Goal: Task Accomplishment & Management: Complete application form

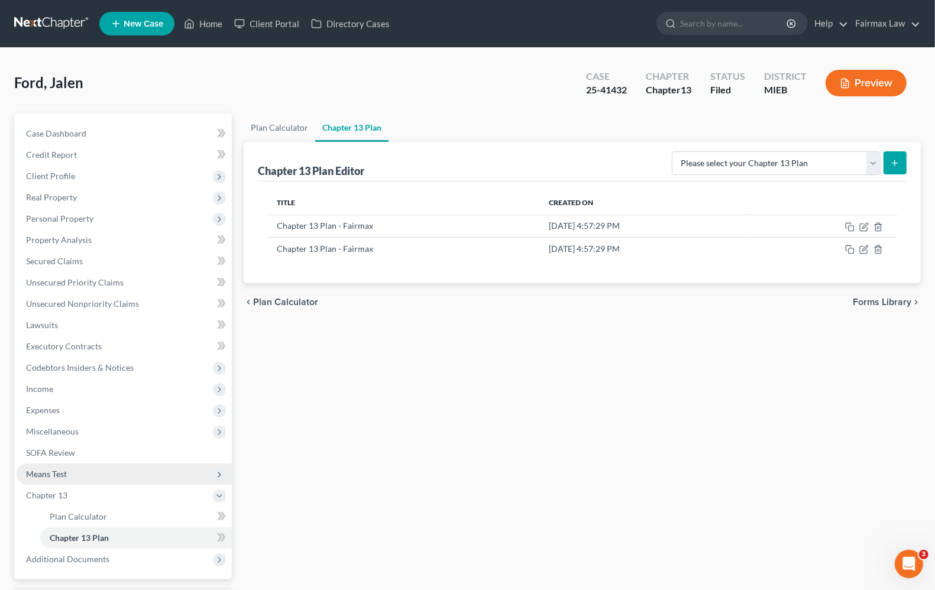
click at [52, 472] on span "Means Test" at bounding box center [46, 474] width 41 height 10
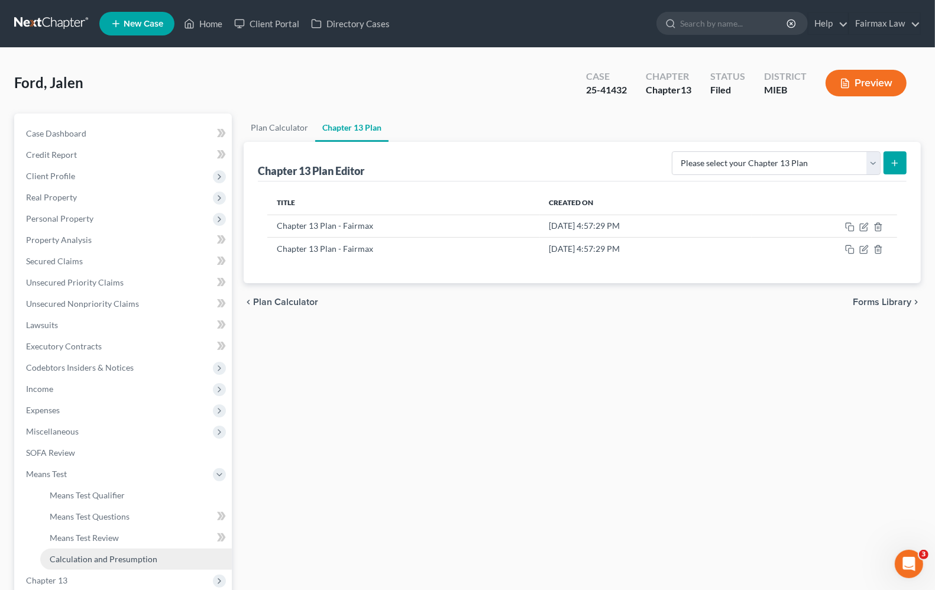
click at [105, 562] on span "Calculation and Presumption" at bounding box center [104, 559] width 108 height 10
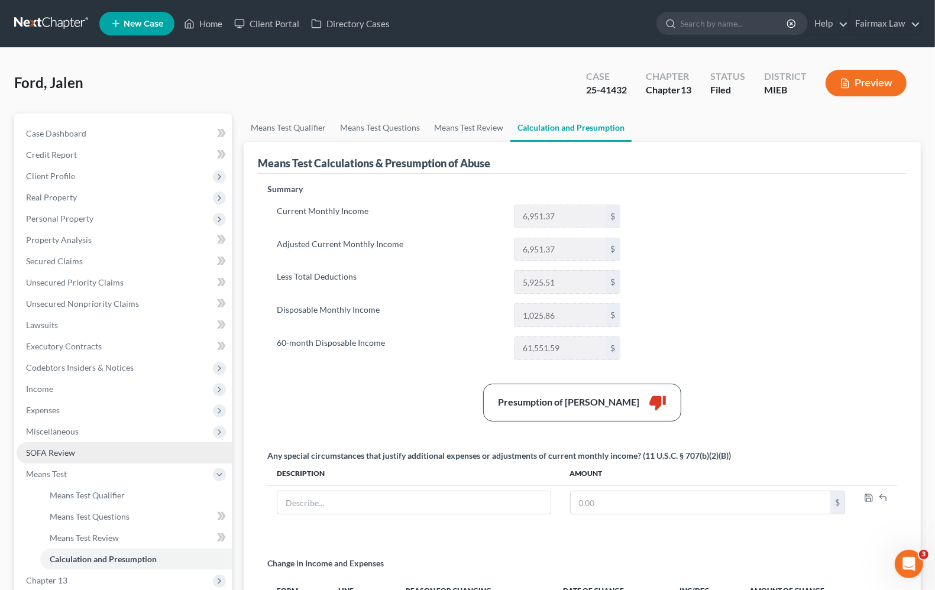
click at [46, 453] on span "SOFA Review" at bounding box center [50, 453] width 49 height 10
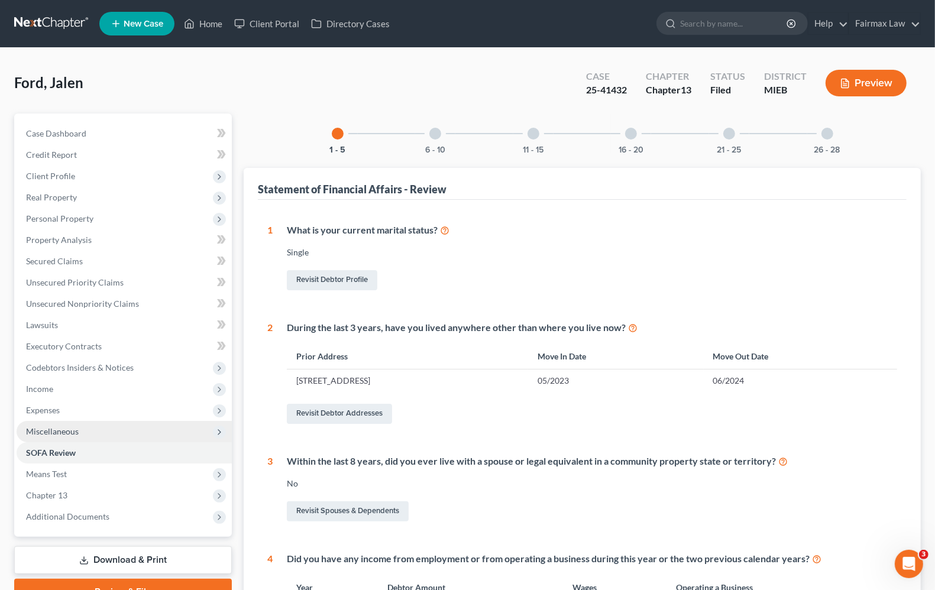
drag, startPoint x: 46, startPoint y: 433, endPoint x: 45, endPoint y: 427, distance: 6.6
click at [46, 433] on span "Miscellaneous" at bounding box center [52, 432] width 53 height 10
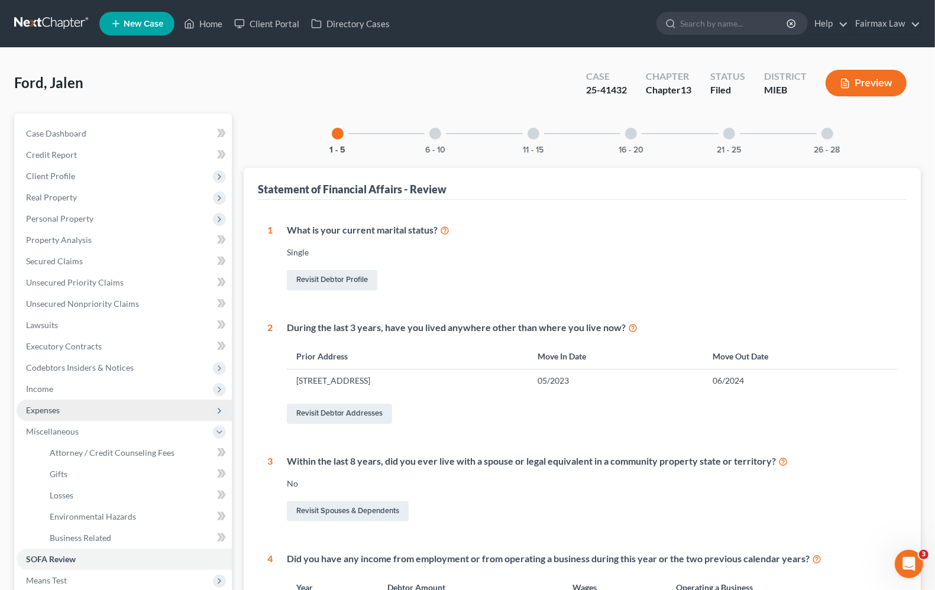
click at [43, 412] on span "Expenses" at bounding box center [43, 410] width 34 height 10
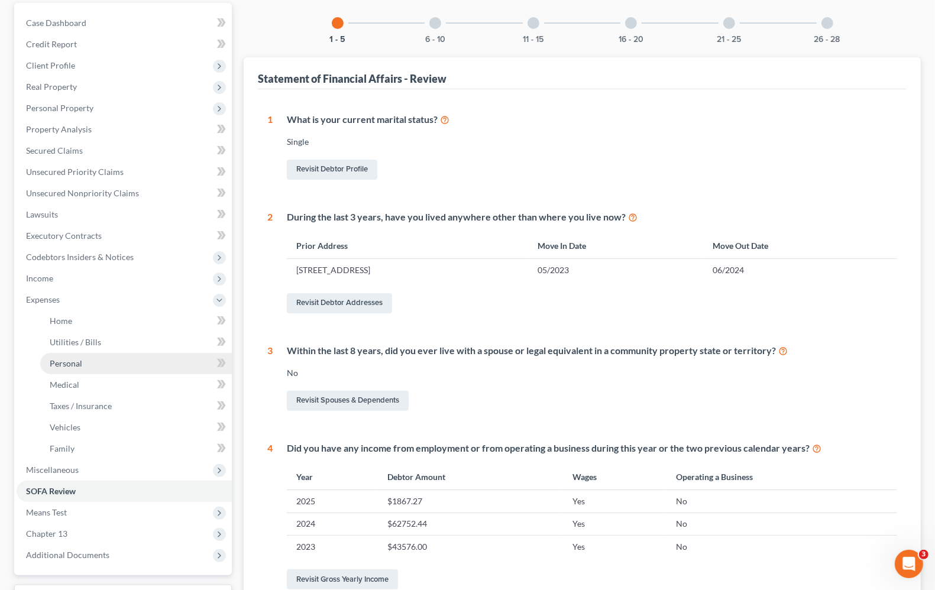
scroll to position [335, 0]
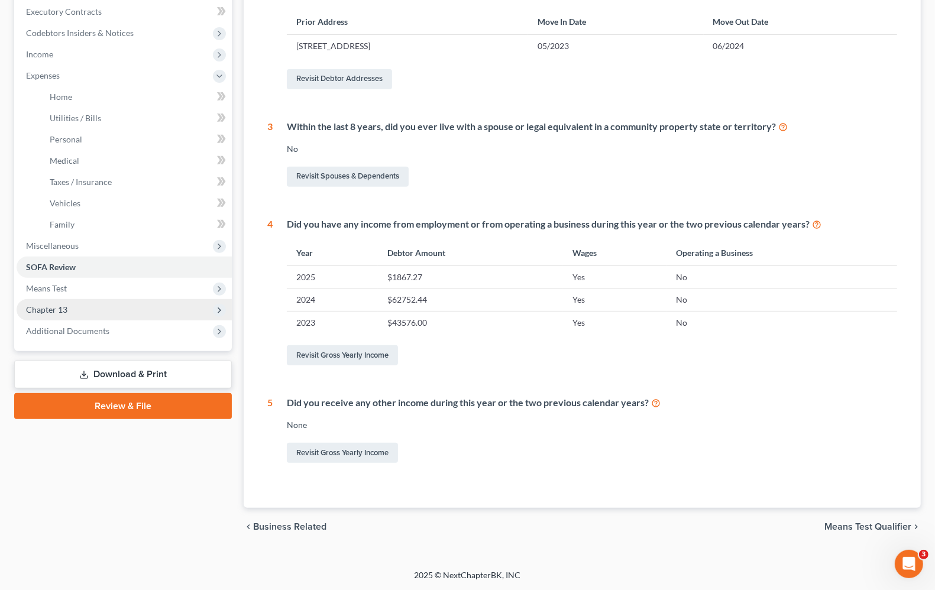
click at [31, 309] on span "Chapter 13" at bounding box center [46, 310] width 41 height 10
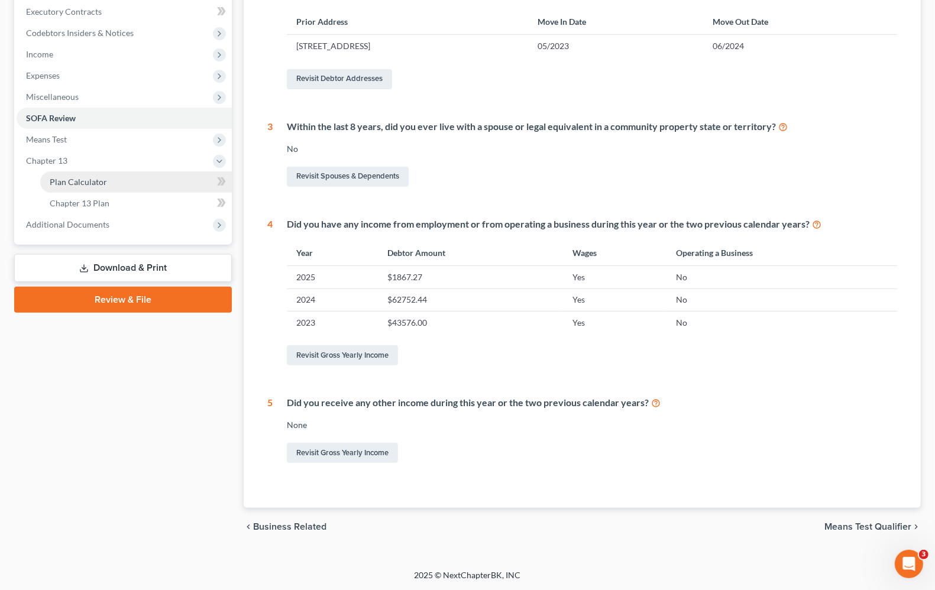
click at [98, 188] on link "Plan Calculator" at bounding box center [136, 182] width 192 height 21
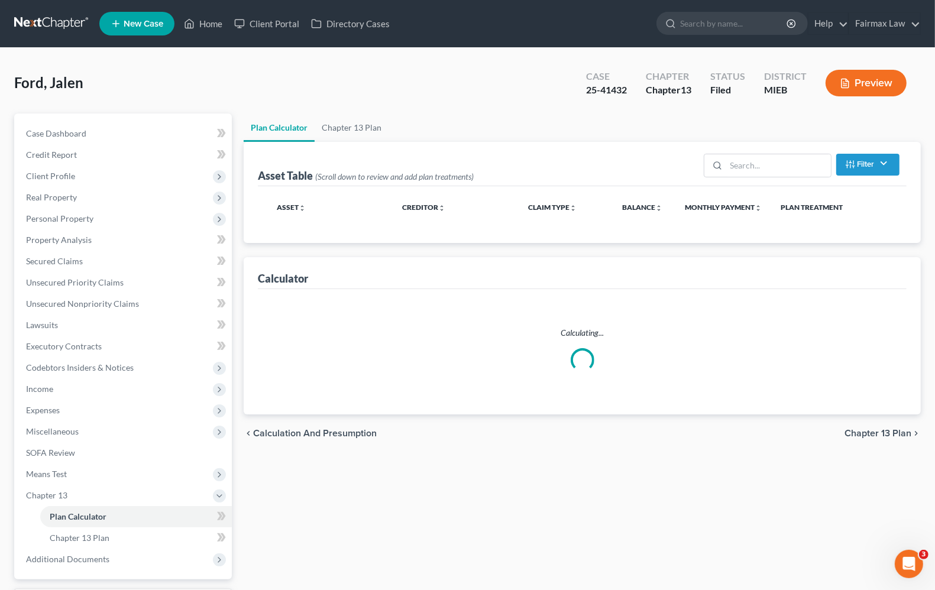
select select "35"
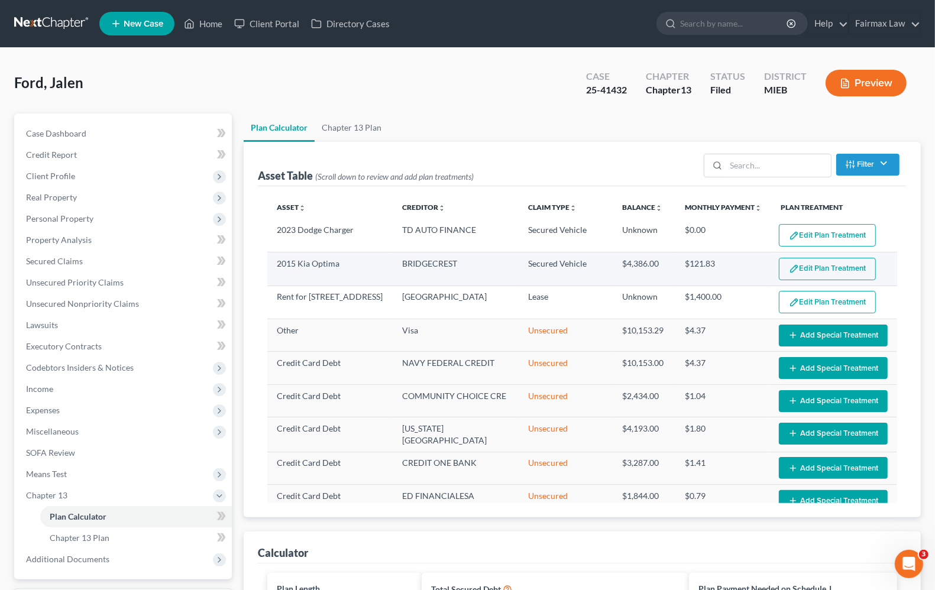
click at [841, 273] on button "Edit Plan Treatment" at bounding box center [827, 269] width 97 height 22
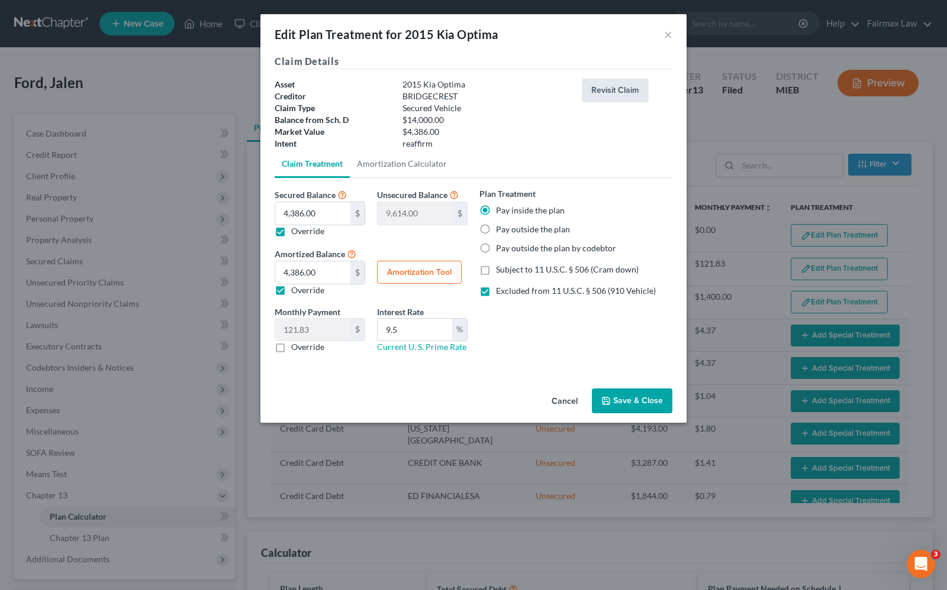
click at [619, 80] on button "Revisit Claim" at bounding box center [615, 91] width 67 height 24
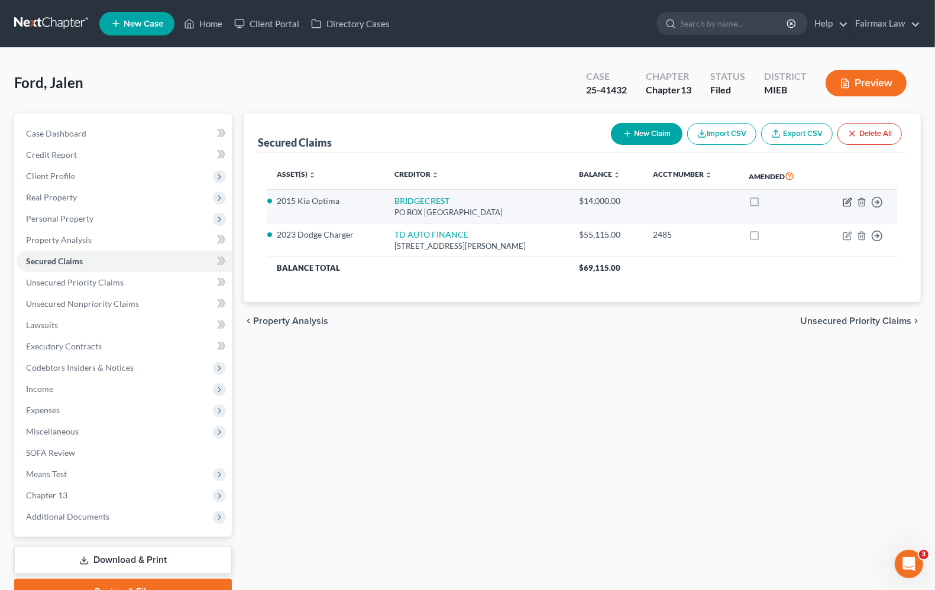
click at [849, 204] on icon "button" at bounding box center [847, 202] width 9 height 9
select select "3"
select select "11"
select select "2"
select select "0"
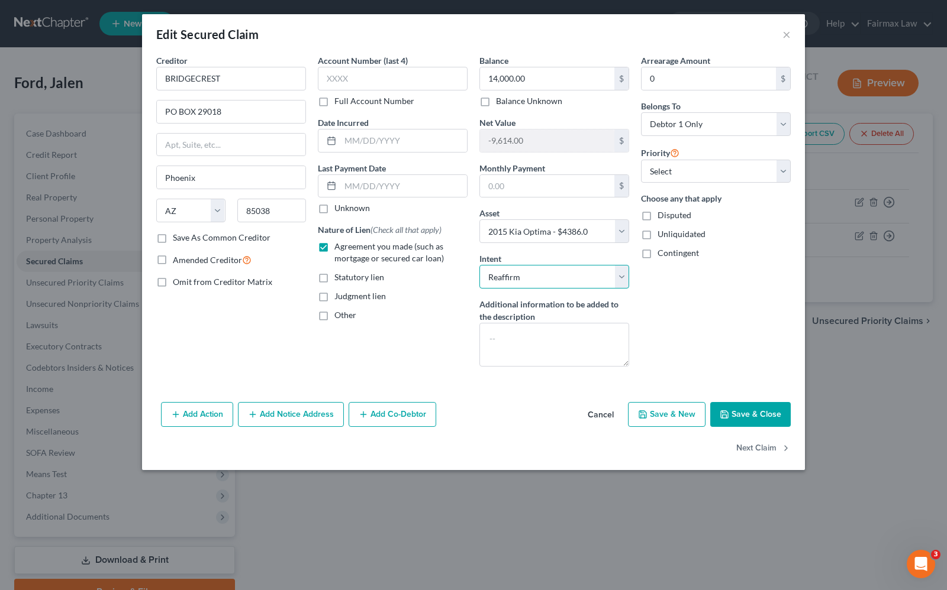
click at [550, 282] on select "Select Surrender Redeem Reaffirm Avoid Other" at bounding box center [554, 277] width 150 height 24
select select "0"
click at [479, 266] on select "Select Surrender Redeem Reaffirm Avoid Other" at bounding box center [554, 277] width 150 height 24
click at [756, 415] on button "Save & Close" at bounding box center [750, 414] width 80 height 25
select select
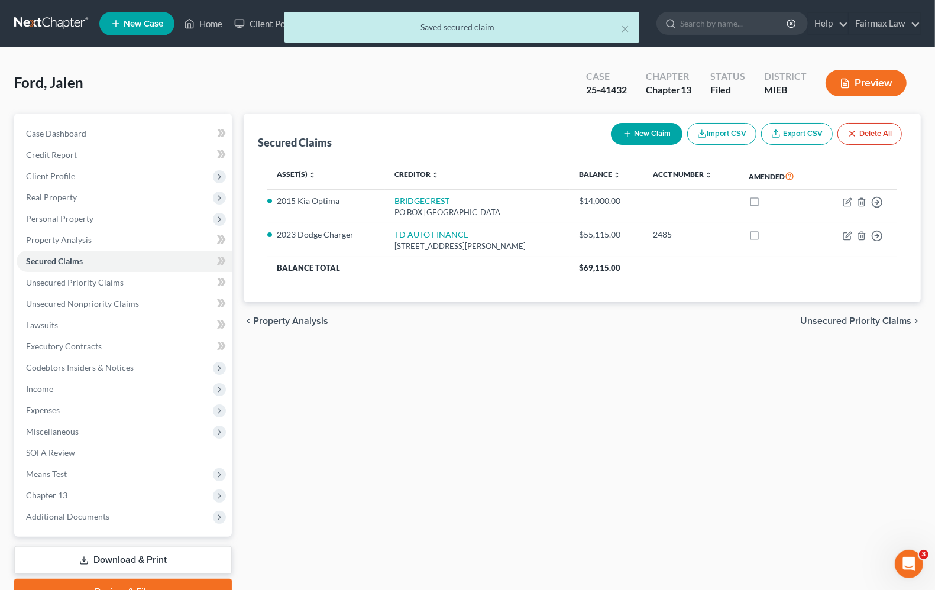
click at [756, 415] on div "Secured Claims New Claim Import CSV Export CSV Delete All Asset(s) expand_more …" at bounding box center [582, 360] width 689 height 492
click at [71, 496] on span "Chapter 13" at bounding box center [124, 495] width 215 height 21
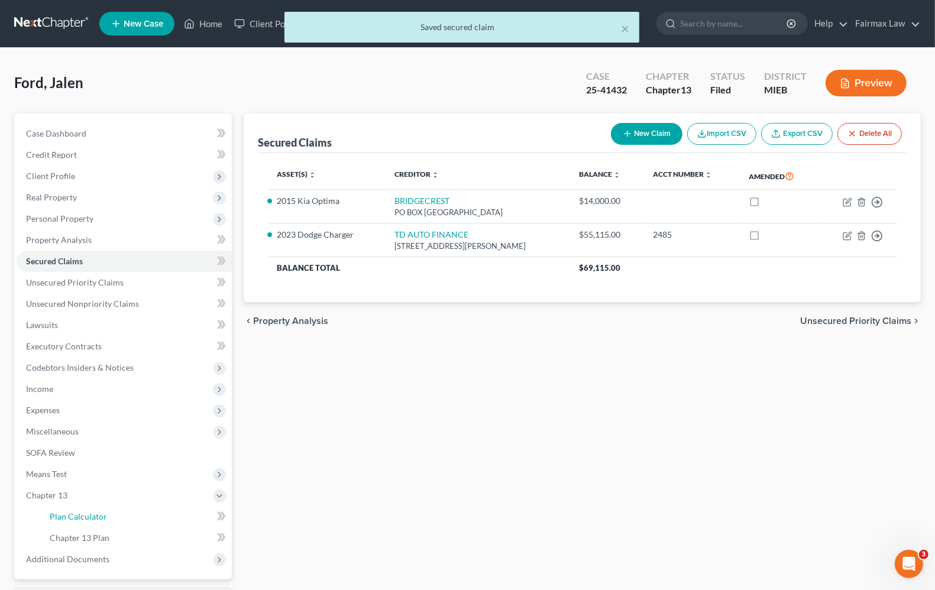
click at [77, 519] on span "Plan Calculator" at bounding box center [78, 517] width 57 height 10
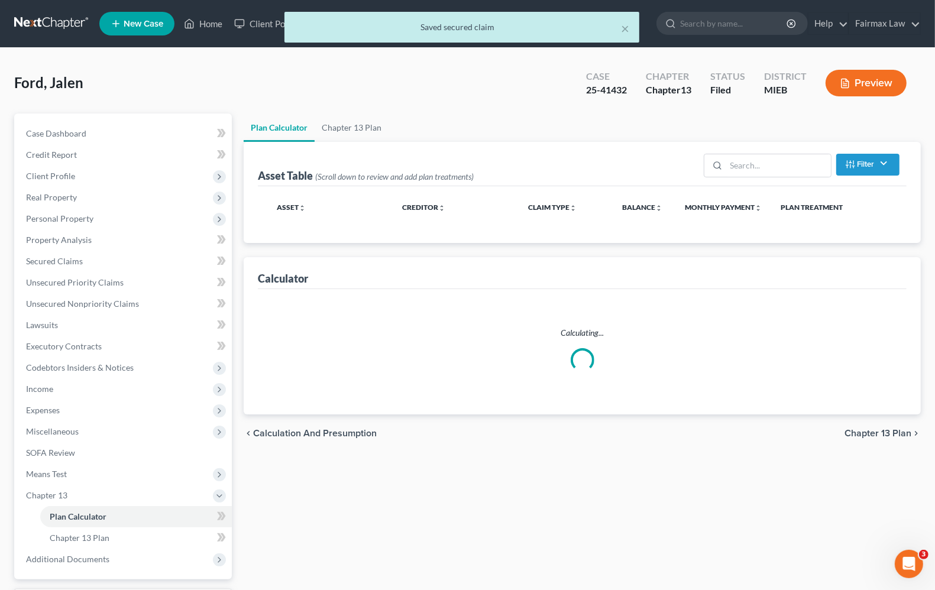
select select "35"
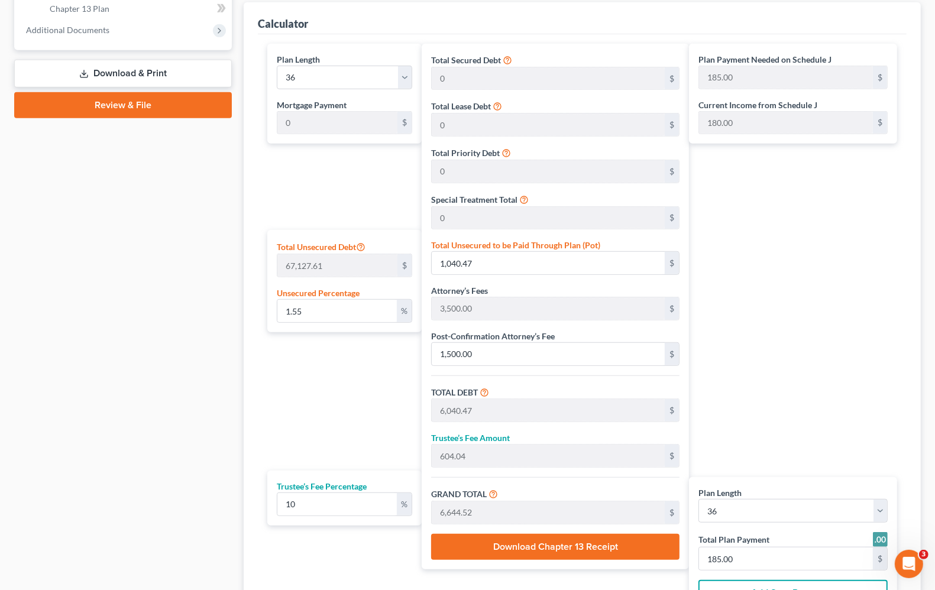
scroll to position [504, 0]
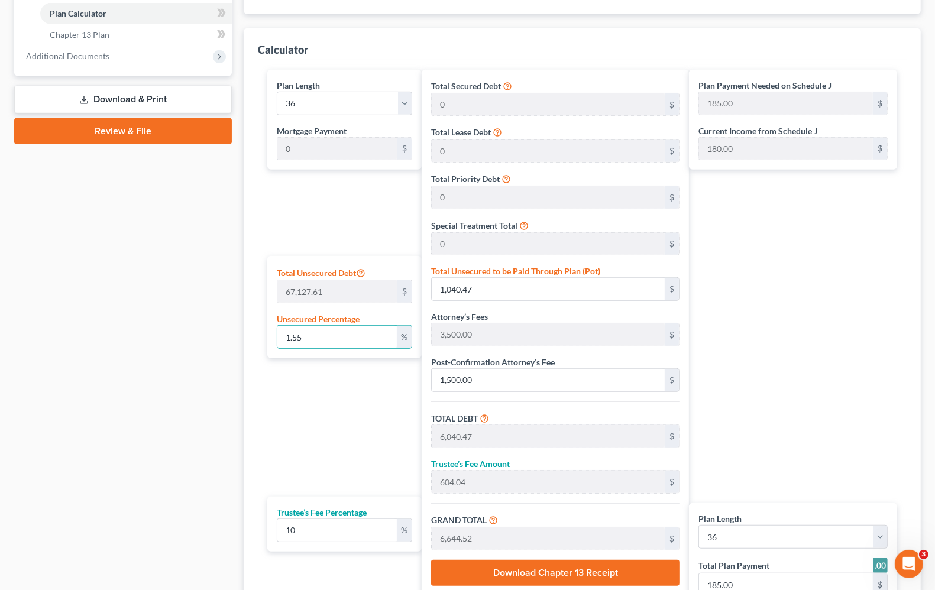
drag, startPoint x: 314, startPoint y: 336, endPoint x: 187, endPoint y: 333, distance: 127.3
click at [188, 333] on div "Petition Navigation Case Dashboard Payments Invoices Payments Payments Credit R…" at bounding box center [467, 152] width 919 height 1084
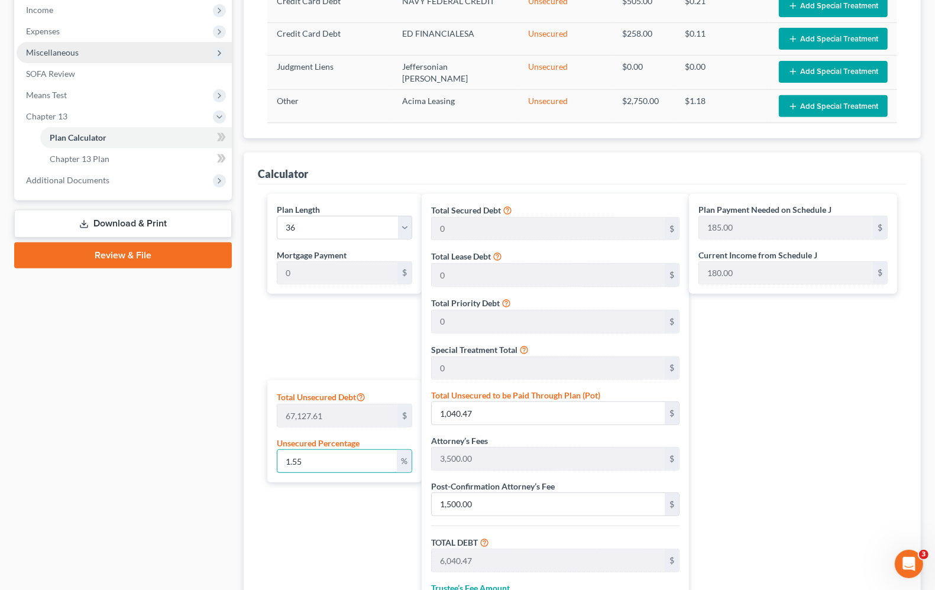
scroll to position [134, 0]
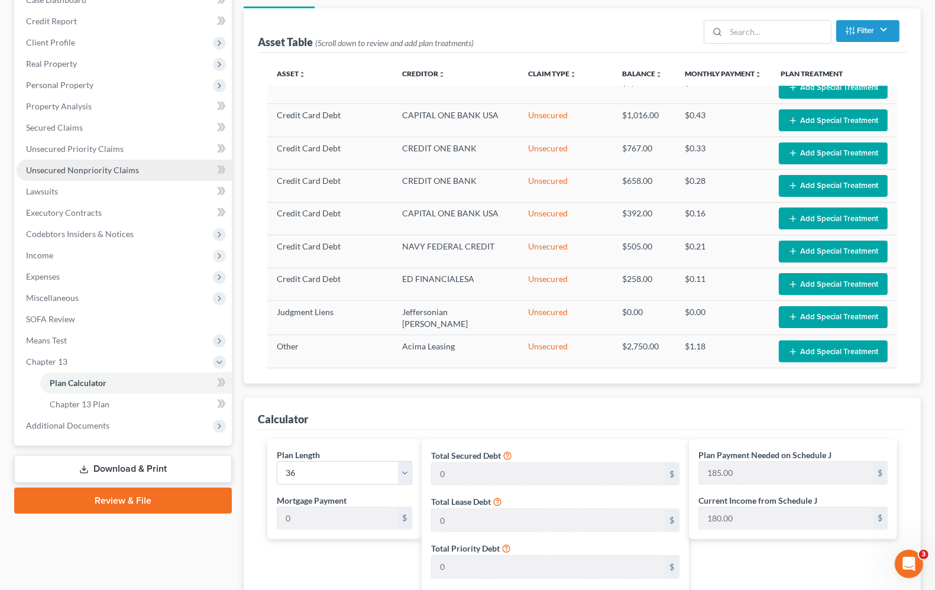
click at [44, 169] on span "Unsecured Nonpriority Claims" at bounding box center [82, 170] width 113 height 10
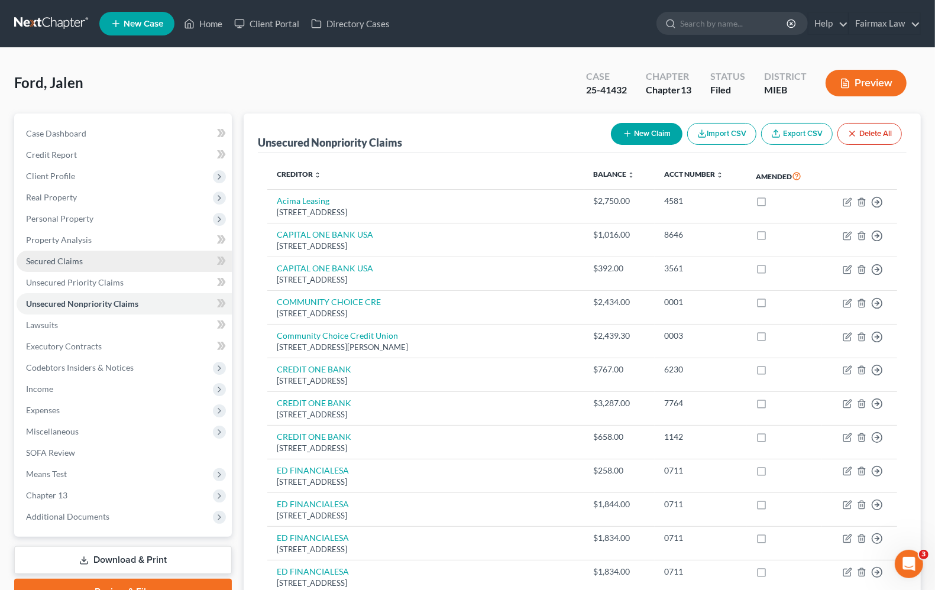
click at [33, 262] on span "Secured Claims" at bounding box center [54, 261] width 57 height 10
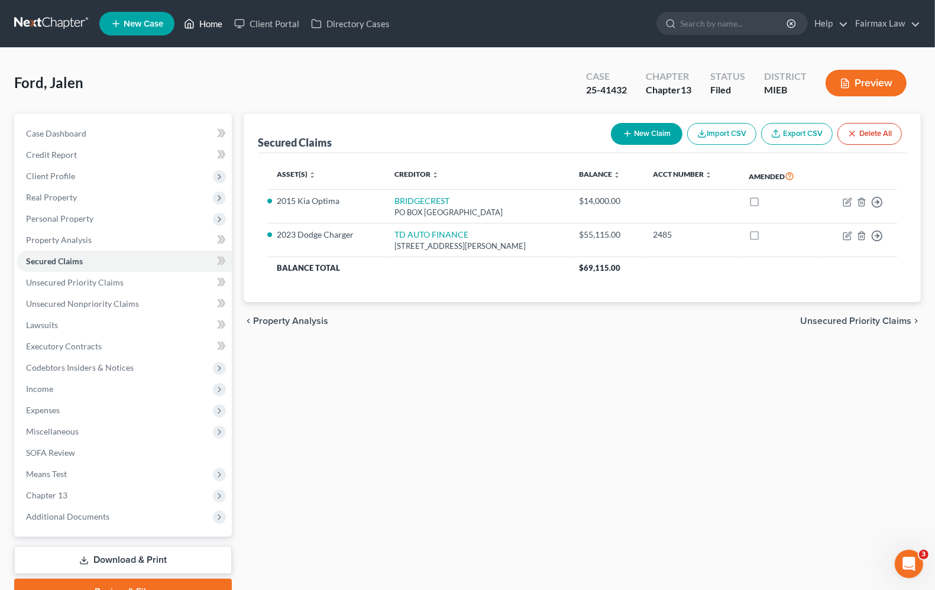
click at [208, 24] on link "Home" at bounding box center [203, 23] width 50 height 21
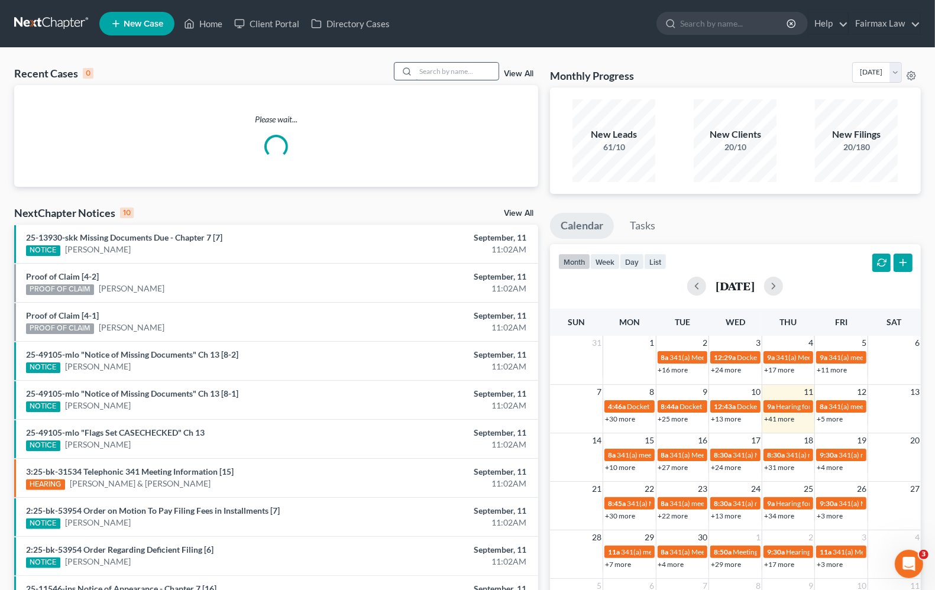
click at [427, 77] on input "search" at bounding box center [457, 71] width 83 height 17
click at [427, 75] on input "search" at bounding box center [457, 71] width 83 height 17
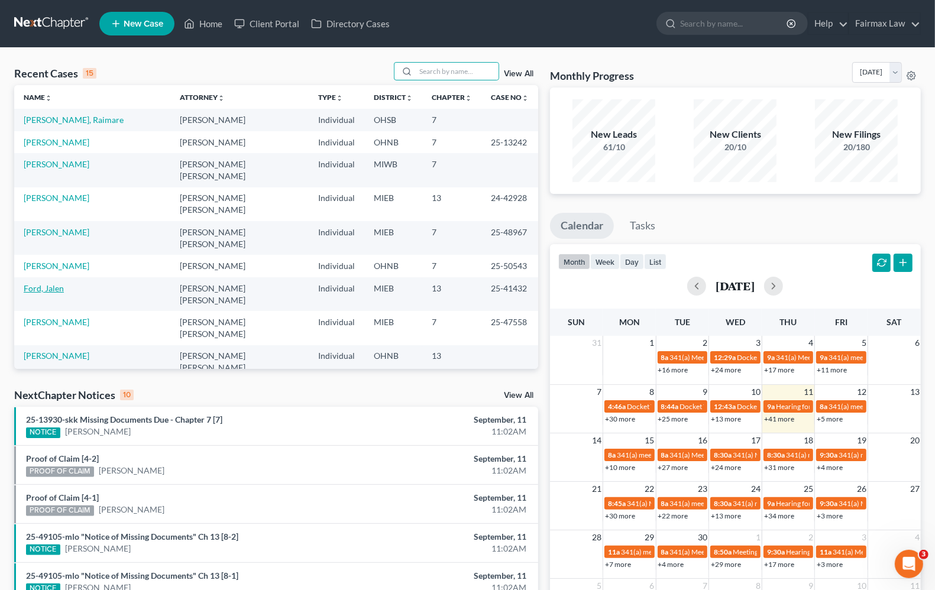
click at [49, 283] on link "Ford, Jalen" at bounding box center [44, 288] width 40 height 10
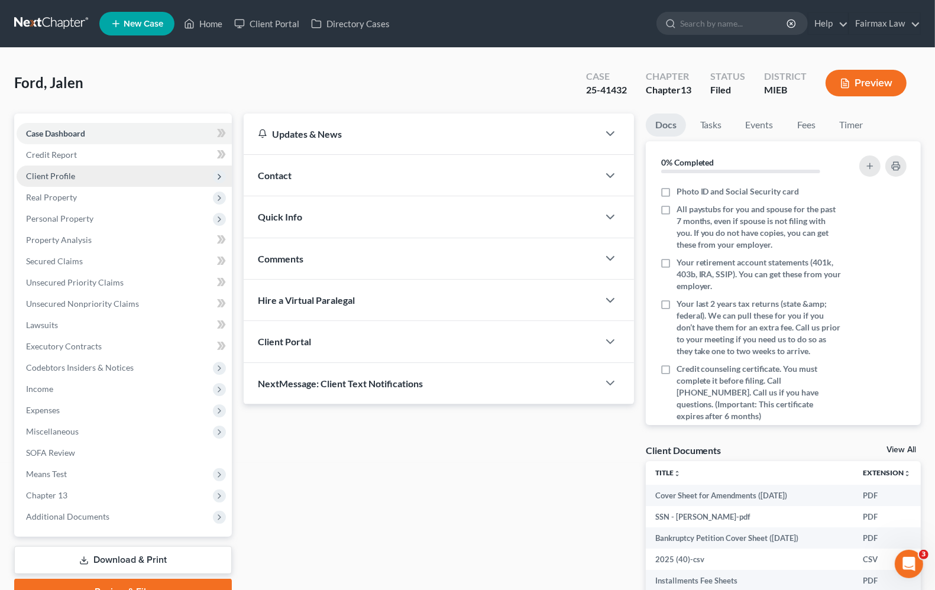
click at [78, 176] on span "Client Profile" at bounding box center [124, 176] width 215 height 21
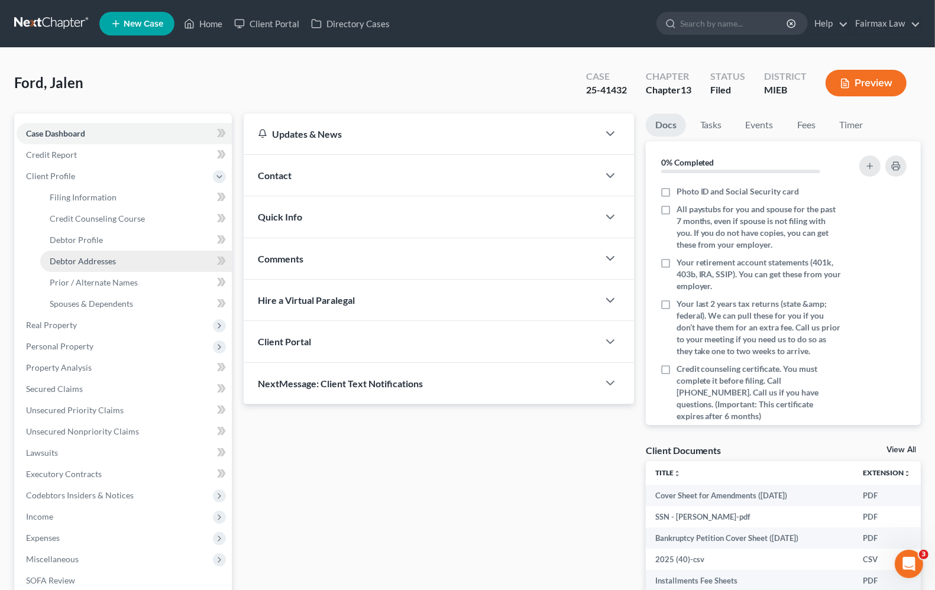
click at [82, 265] on link "Debtor Addresses" at bounding box center [136, 261] width 192 height 21
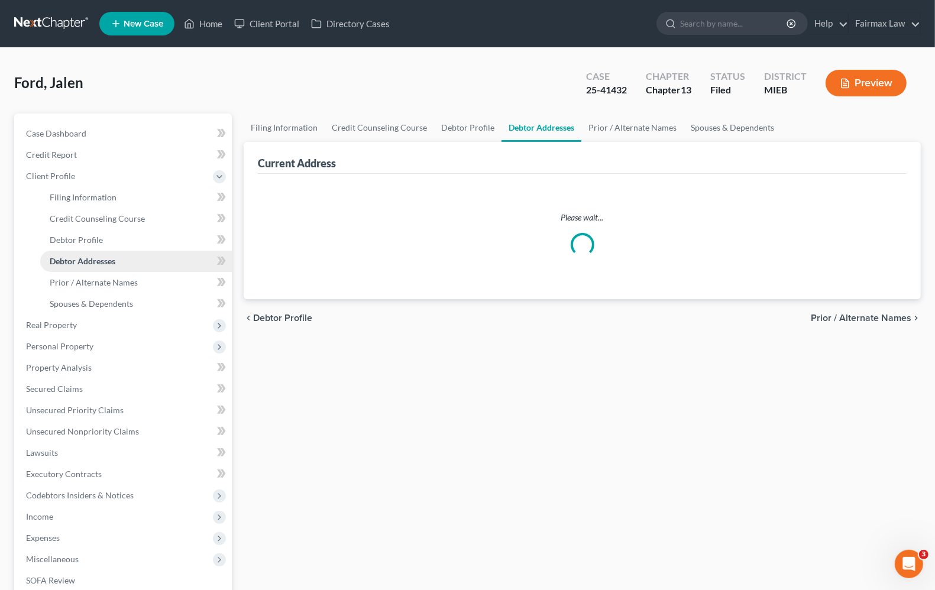
click at [82, 265] on link "Debtor Addresses" at bounding box center [136, 261] width 192 height 21
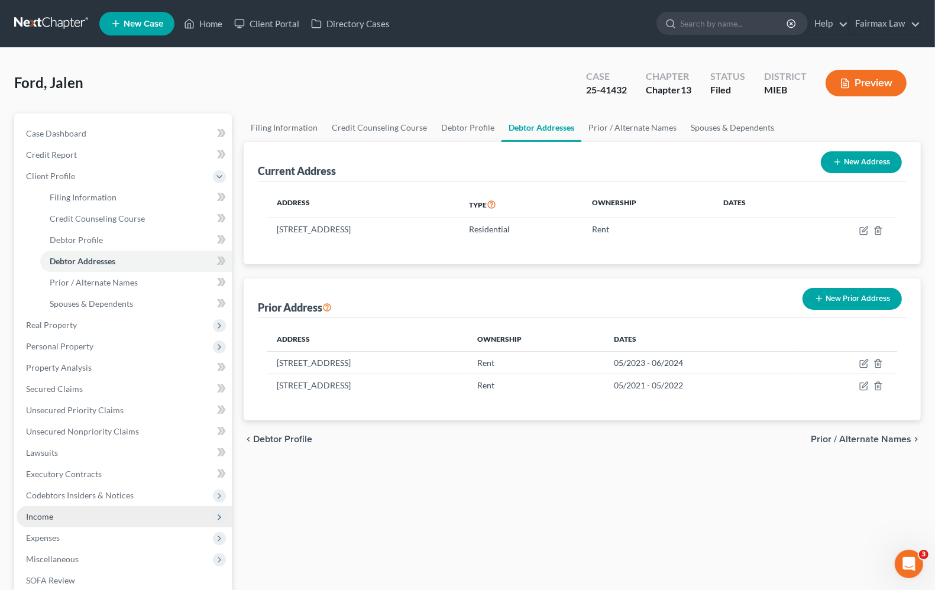
click at [58, 515] on span "Income" at bounding box center [124, 516] width 215 height 21
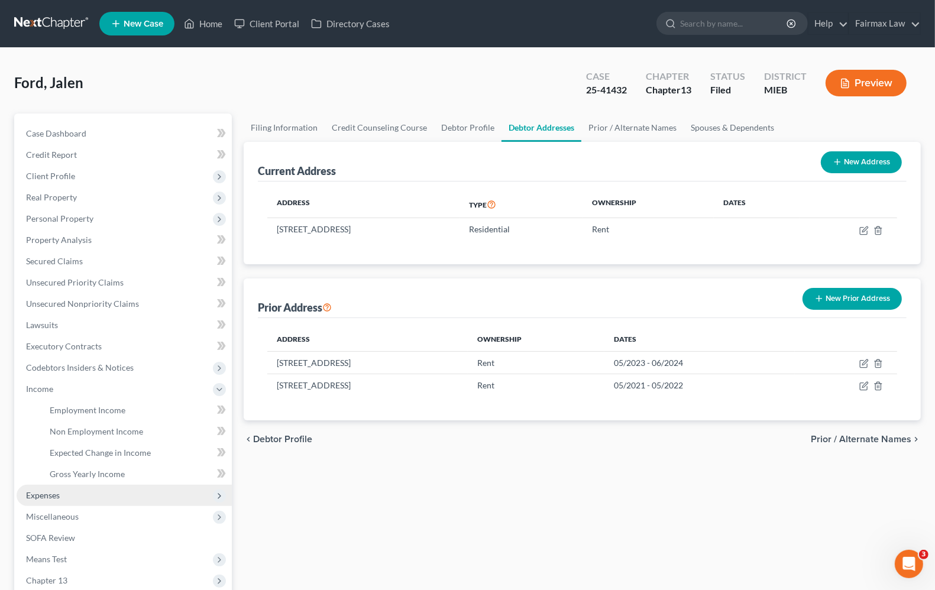
click at [51, 498] on span "Expenses" at bounding box center [43, 495] width 34 height 10
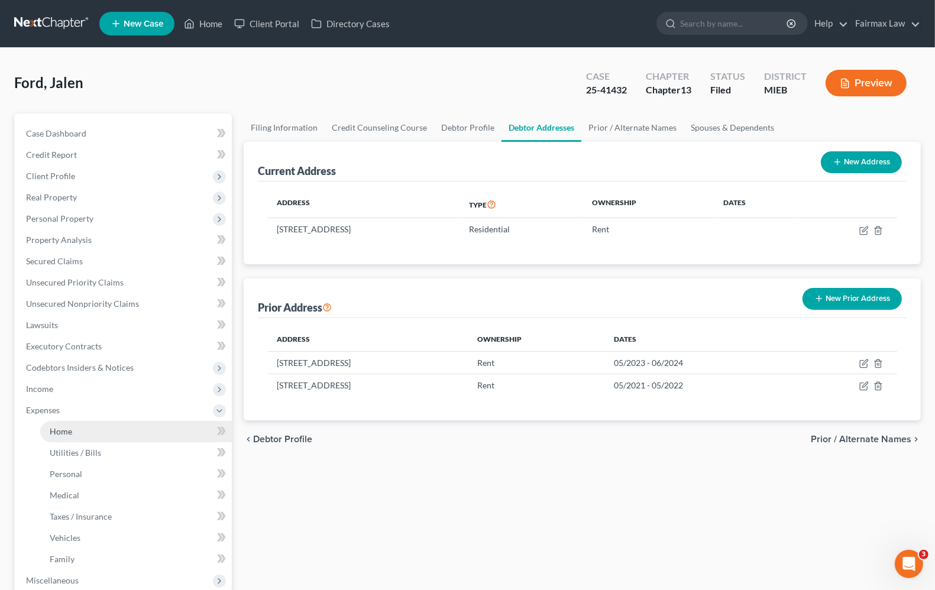
click at [63, 433] on span "Home" at bounding box center [61, 432] width 22 height 10
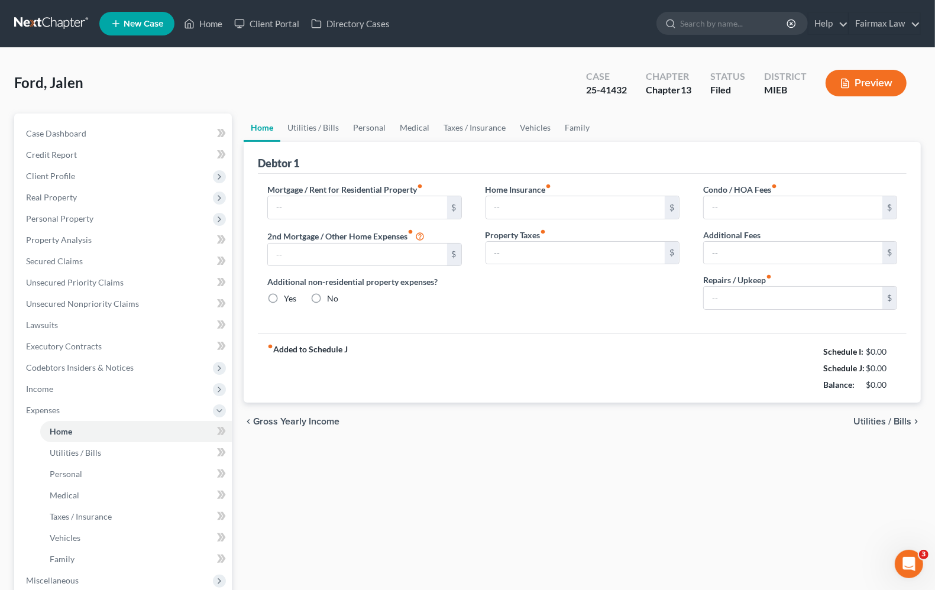
type input "0.00"
radio input "true"
type input "0.00"
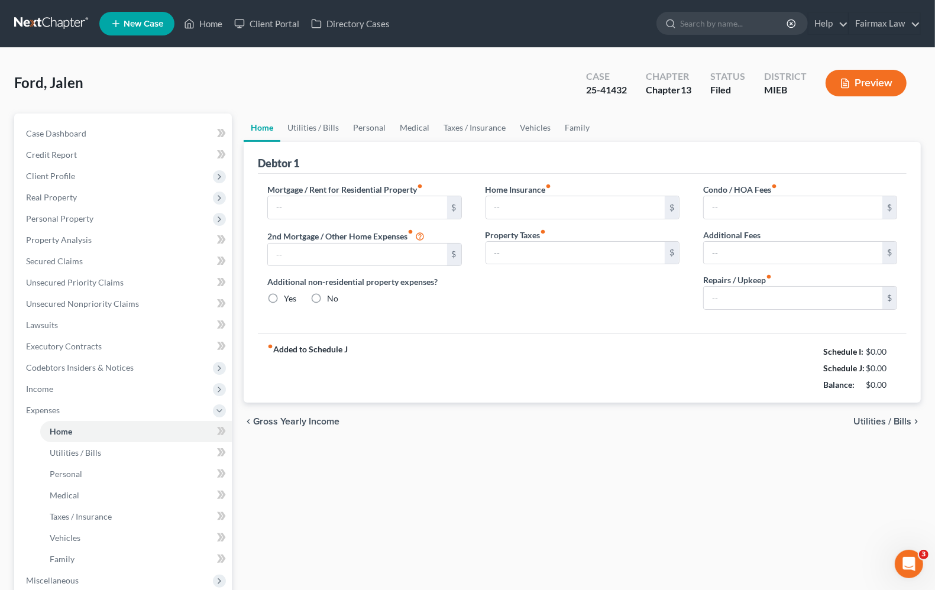
type input "0.00"
click at [883, 423] on span "Utilities / Bills" at bounding box center [883, 421] width 58 height 9
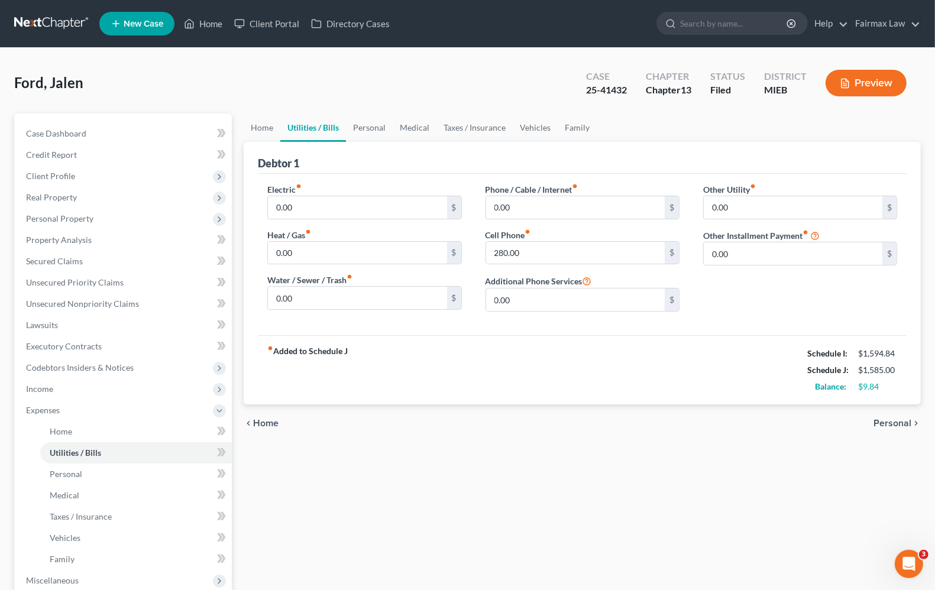
click at [883, 423] on span "Personal" at bounding box center [893, 423] width 38 height 9
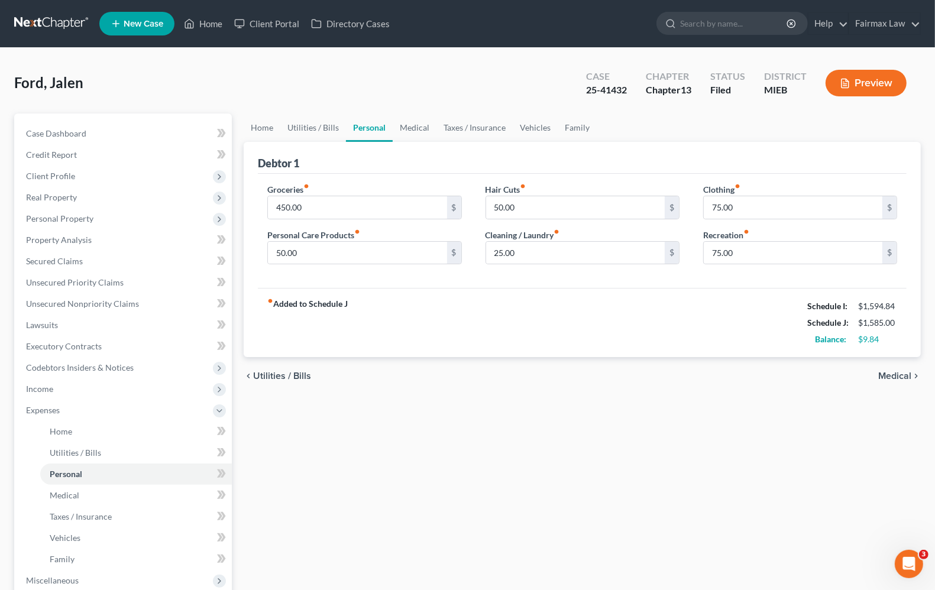
click at [903, 376] on span "Medical" at bounding box center [895, 376] width 33 height 9
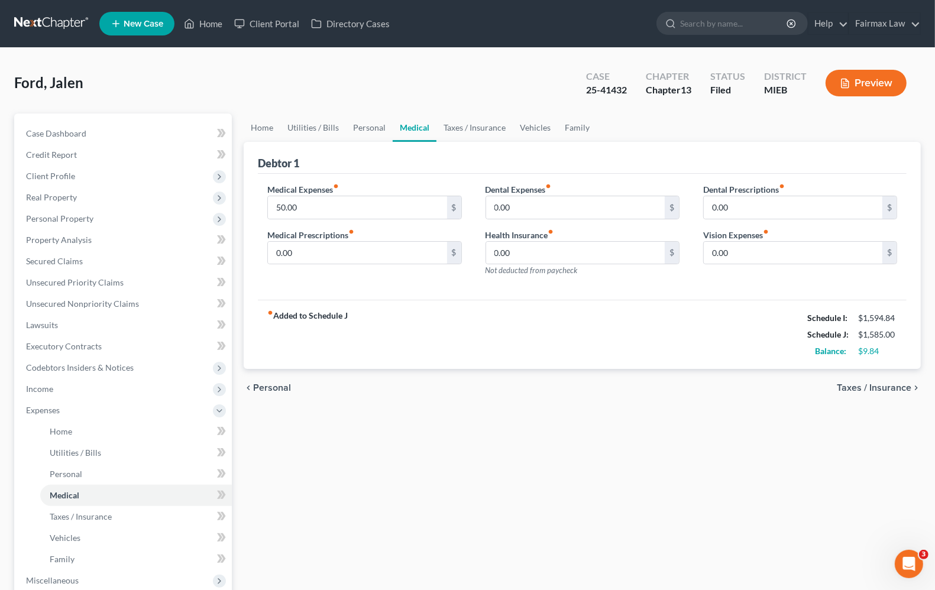
click at [872, 392] on span "Taxes / Insurance" at bounding box center [874, 387] width 75 height 9
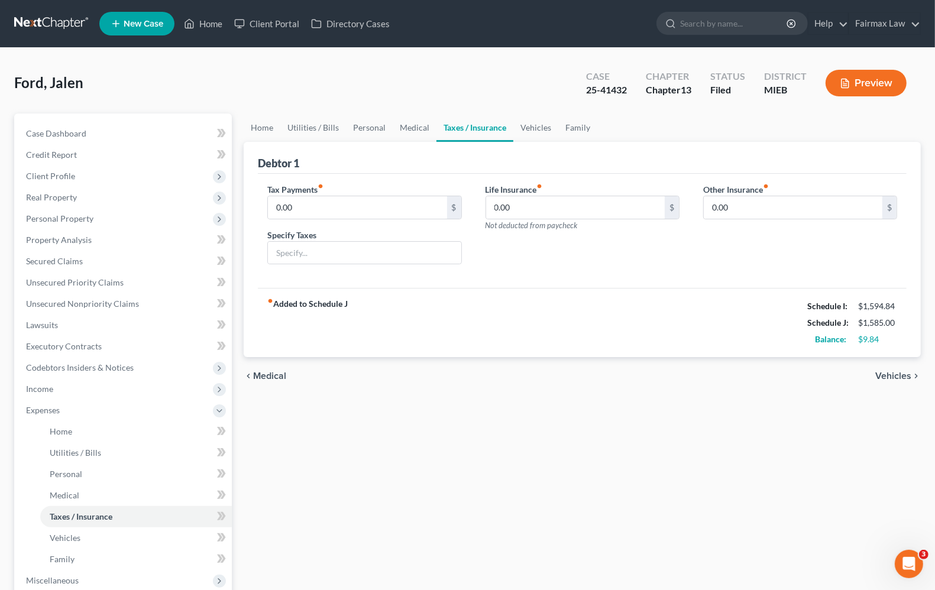
click at [883, 376] on span "Vehicles" at bounding box center [894, 376] width 36 height 9
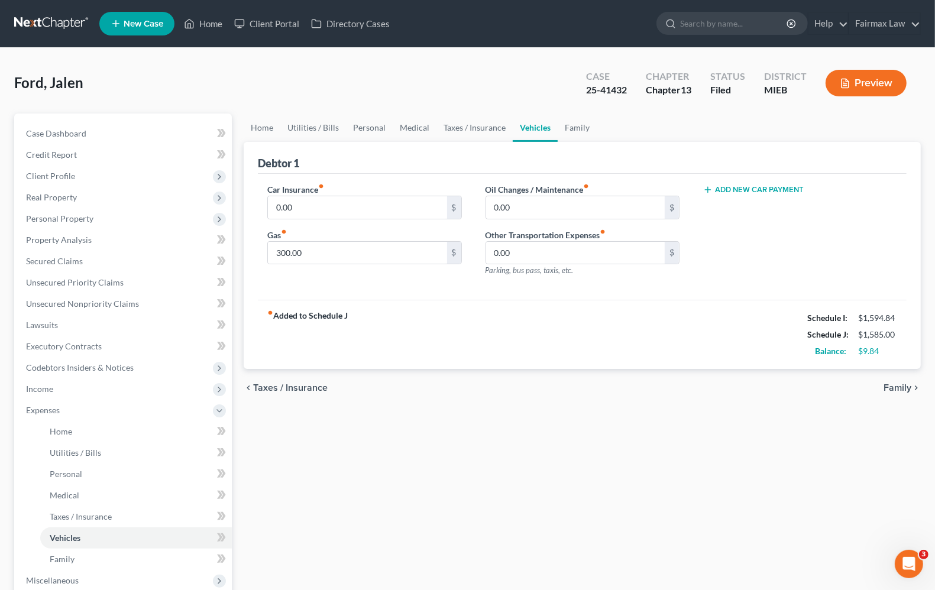
click at [885, 388] on span "Family" at bounding box center [898, 387] width 28 height 9
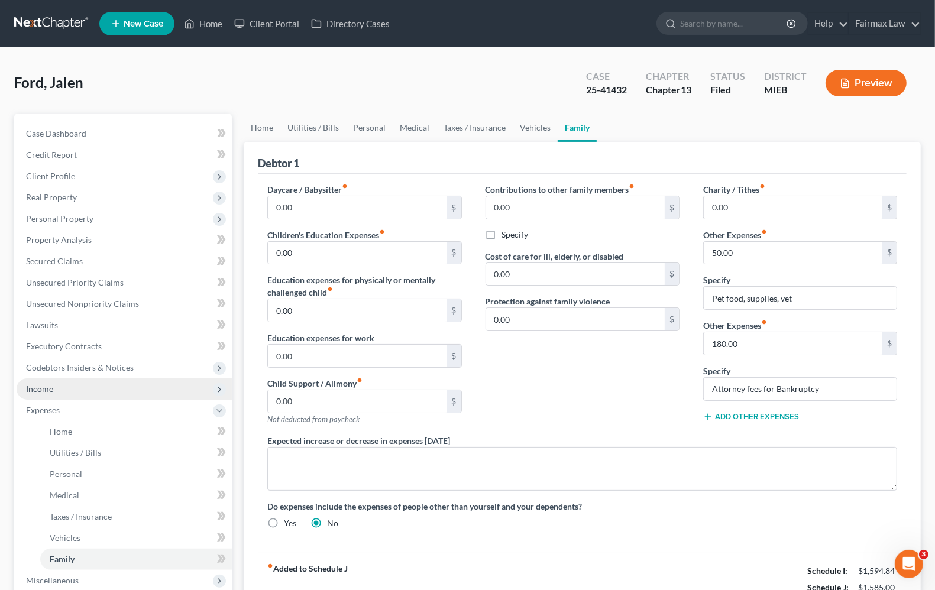
drag, startPoint x: 55, startPoint y: 385, endPoint x: 70, endPoint y: 393, distance: 17.3
click at [55, 385] on span "Income" at bounding box center [124, 389] width 215 height 21
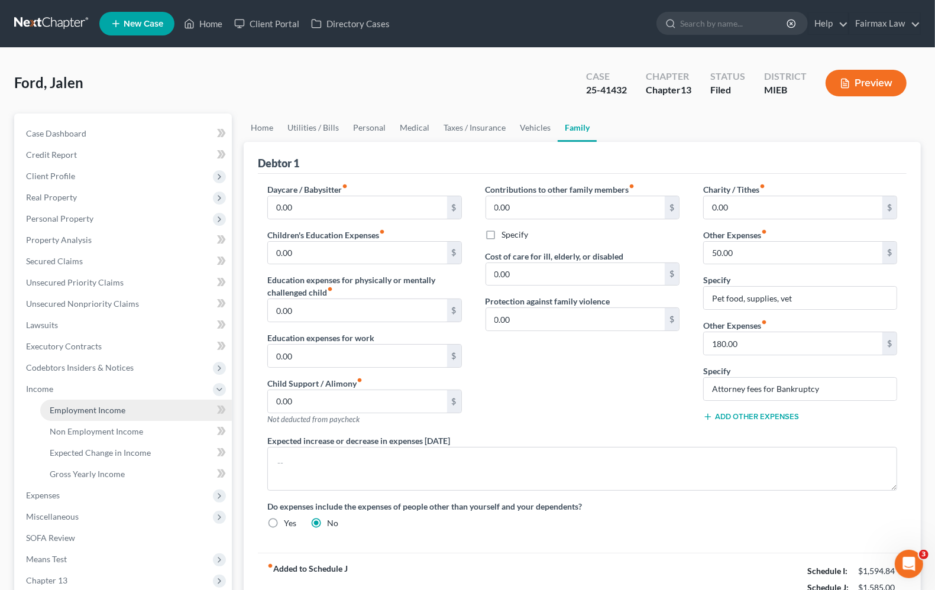
click at [89, 405] on span "Employment Income" at bounding box center [88, 410] width 76 height 10
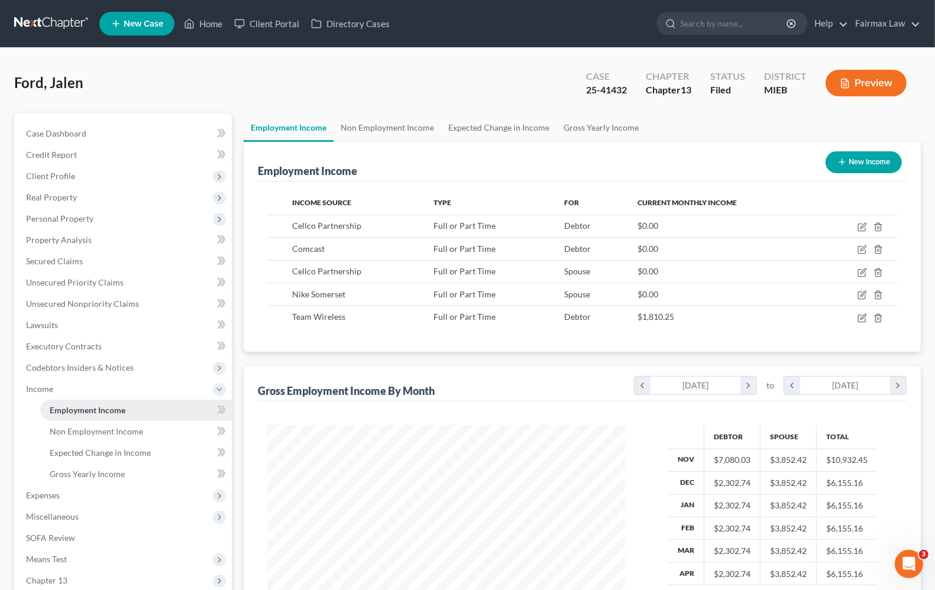
scroll to position [213, 380]
click at [99, 413] on span "Employment Income" at bounding box center [88, 410] width 76 height 10
click at [60, 492] on span "Expenses" at bounding box center [43, 495] width 34 height 10
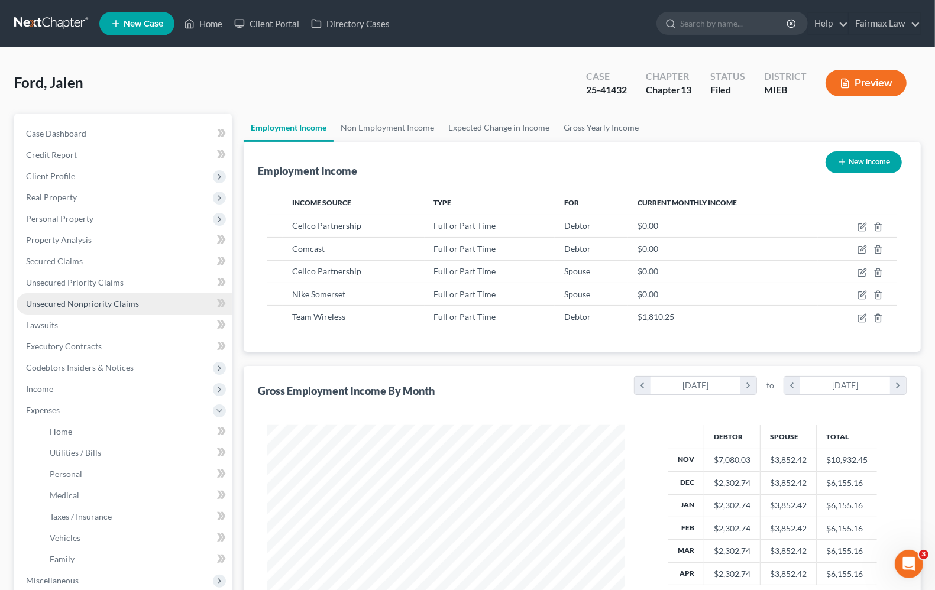
click at [72, 305] on span "Unsecured Nonpriority Claims" at bounding box center [82, 304] width 113 height 10
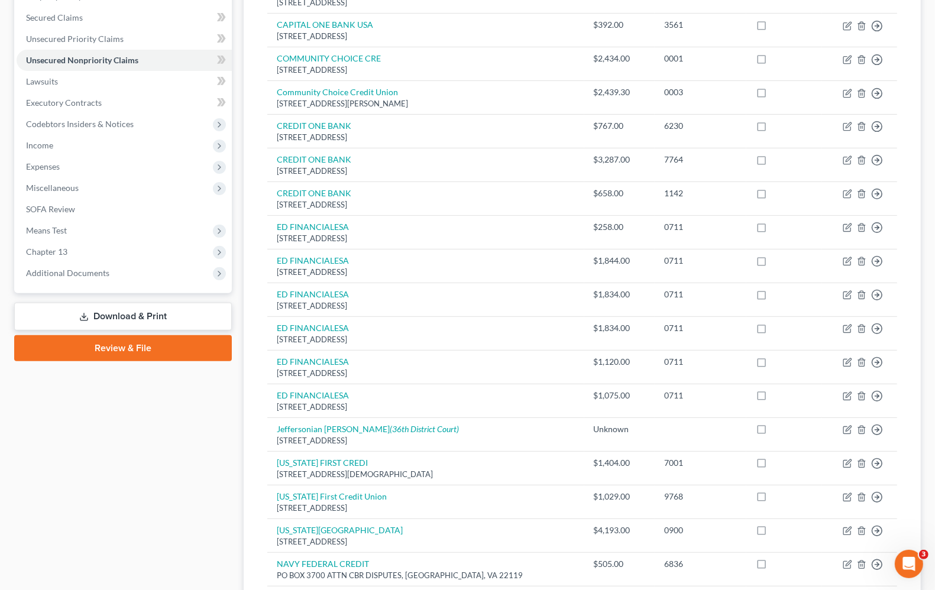
scroll to position [96, 0]
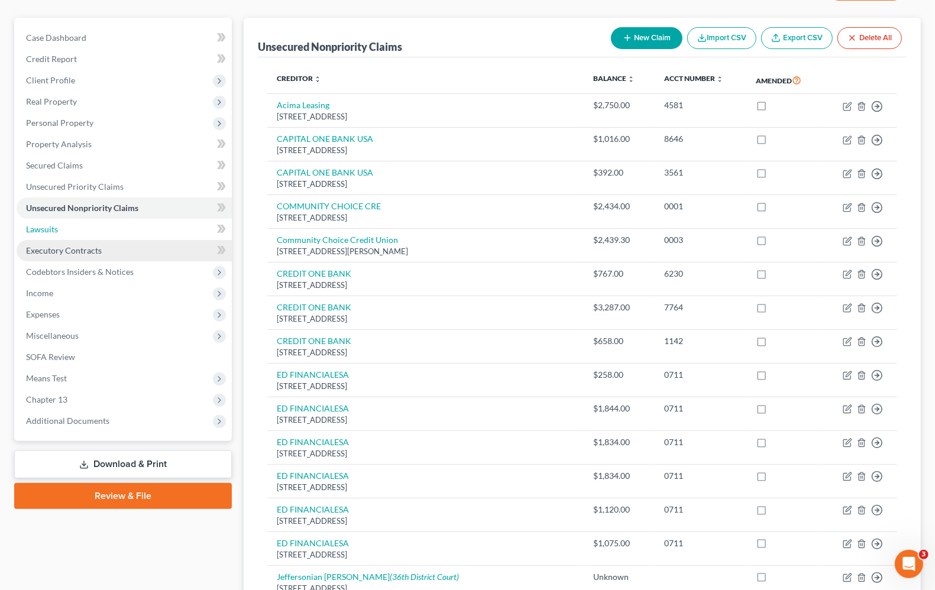
drag, startPoint x: 47, startPoint y: 237, endPoint x: 47, endPoint y: 246, distance: 8.3
click at [47, 237] on link "Lawsuits" at bounding box center [124, 229] width 215 height 21
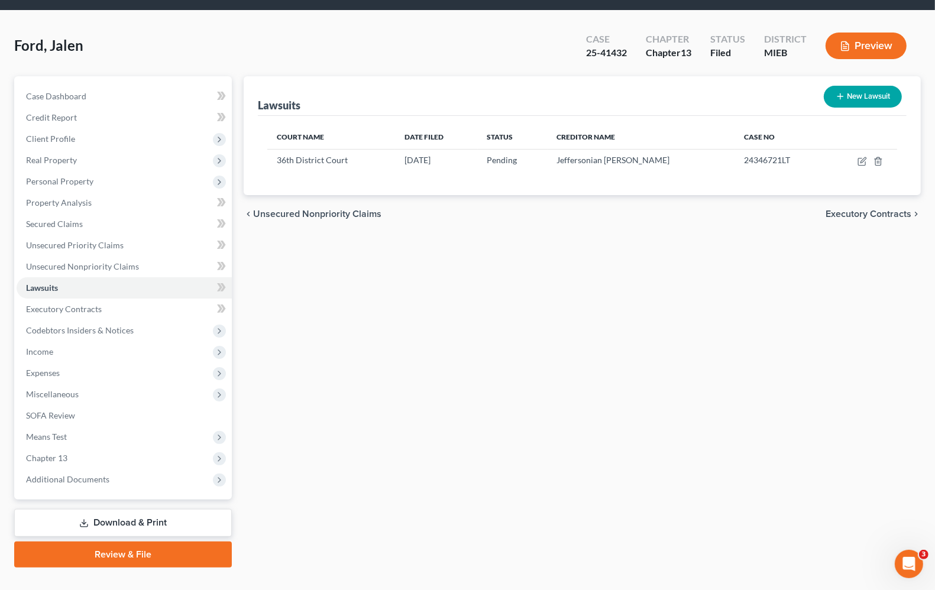
scroll to position [58, 0]
